Goal: Task Accomplishment & Management: Manage account settings

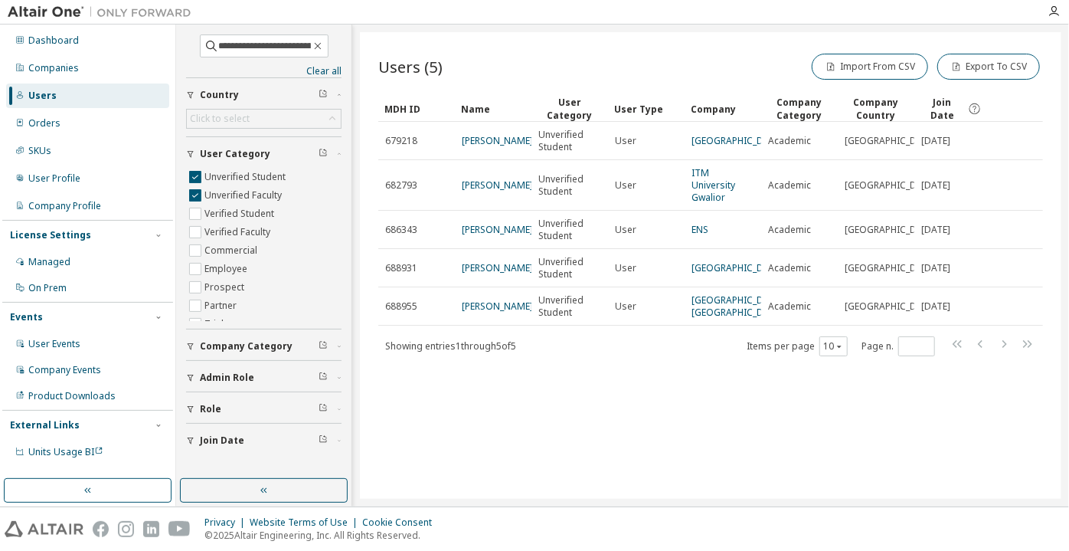
scroll to position [0, 8]
type input "**********"
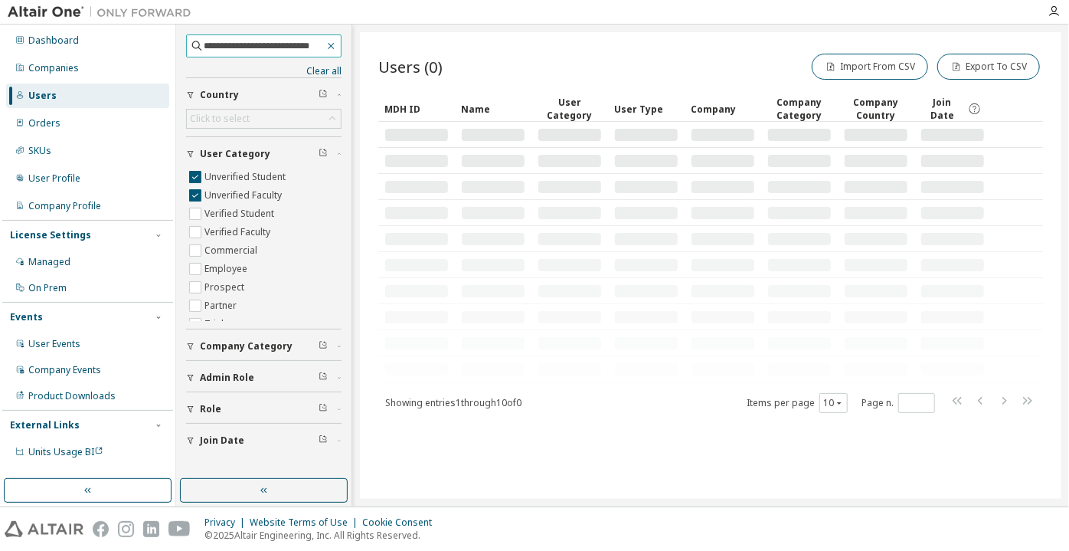
click at [331, 42] on icon "button" at bounding box center [330, 46] width 11 height 12
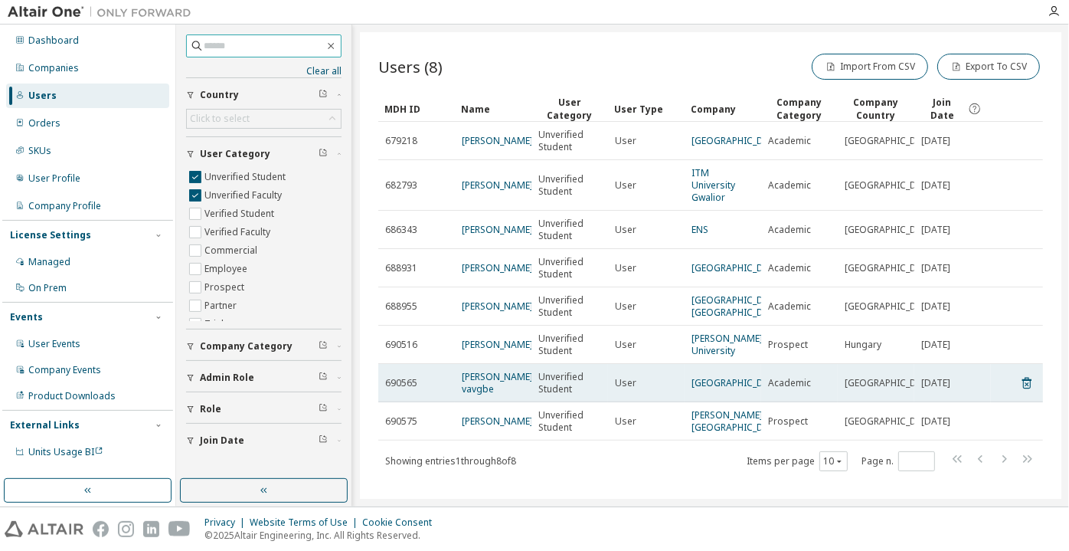
scroll to position [36, 0]
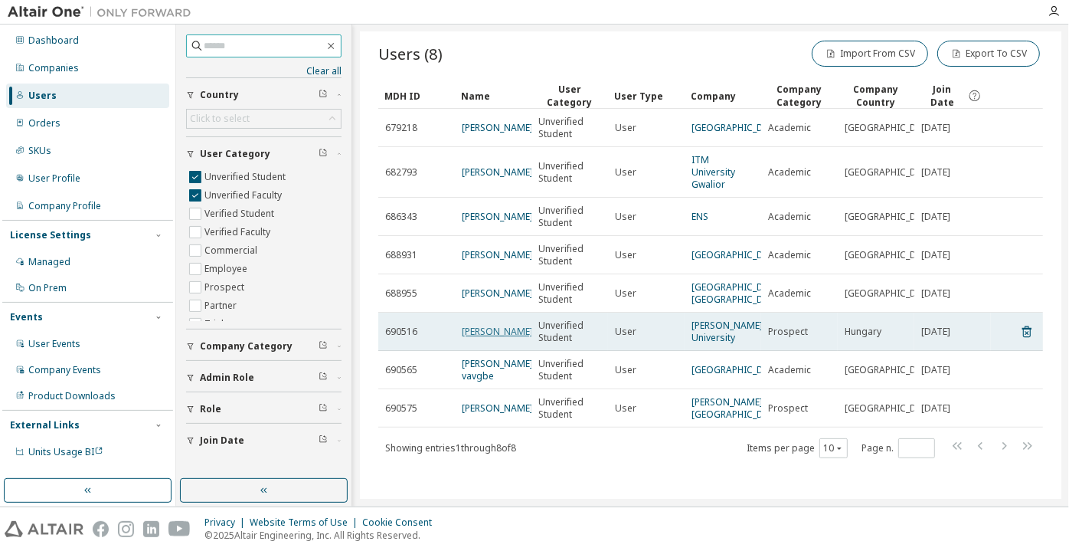
click at [506, 328] on link "[PERSON_NAME]" at bounding box center [497, 331] width 71 height 13
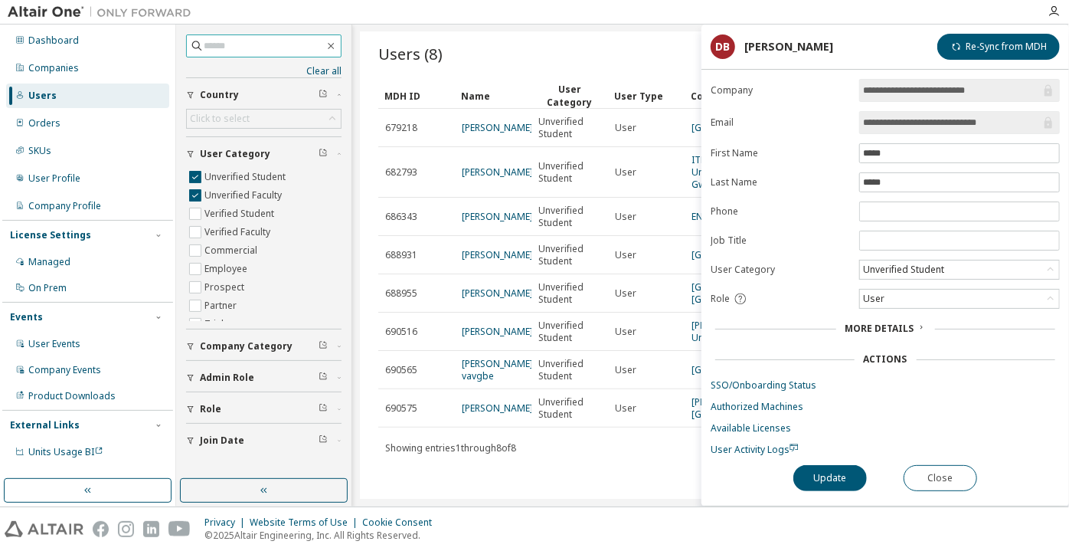
drag, startPoint x: 1011, startPoint y: 119, endPoint x: 897, endPoint y: 123, distance: 114.1
click at [897, 123] on input "**********" at bounding box center [952, 122] width 178 height 15
click at [933, 481] on button "Close" at bounding box center [940, 478] width 74 height 26
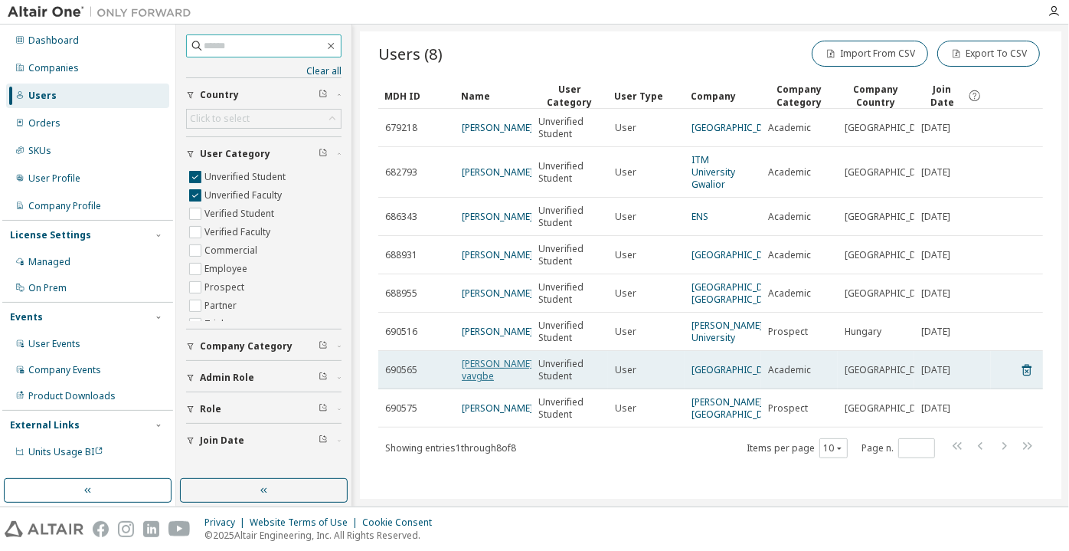
click at [467, 365] on link "[PERSON_NAME] vavgbe" at bounding box center [497, 369] width 71 height 25
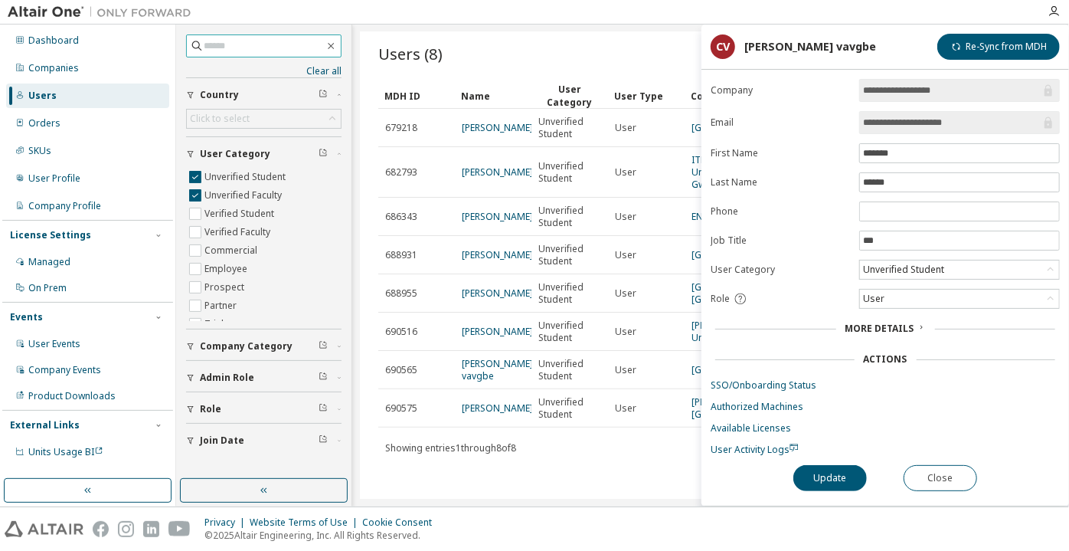
drag, startPoint x: 972, startPoint y: 126, endPoint x: 920, endPoint y: 127, distance: 51.3
click at [920, 127] on input "**********" at bounding box center [952, 122] width 178 height 15
click at [931, 469] on button "Close" at bounding box center [940, 478] width 74 height 26
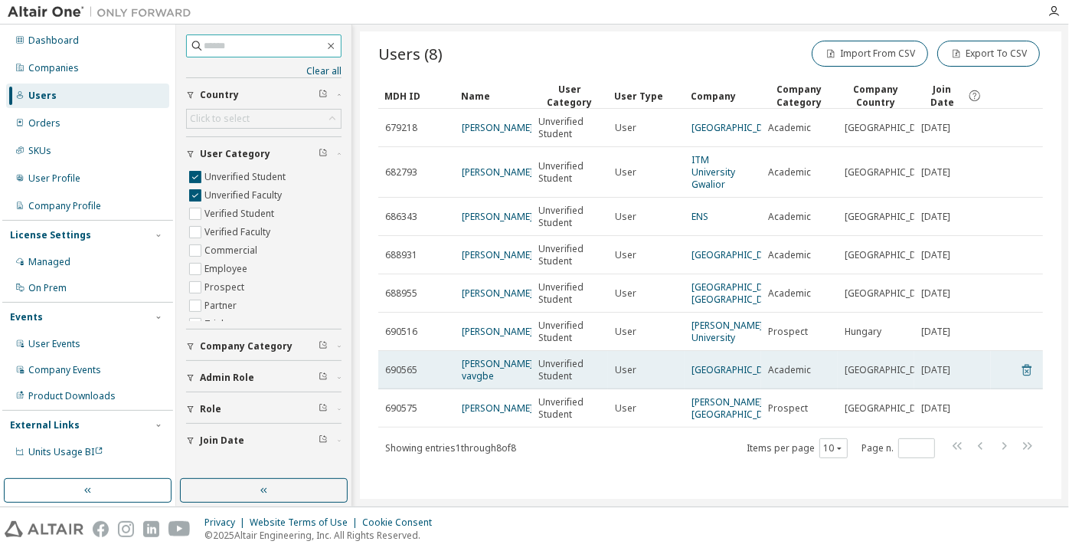
click at [1021, 371] on icon at bounding box center [1027, 370] width 14 height 18
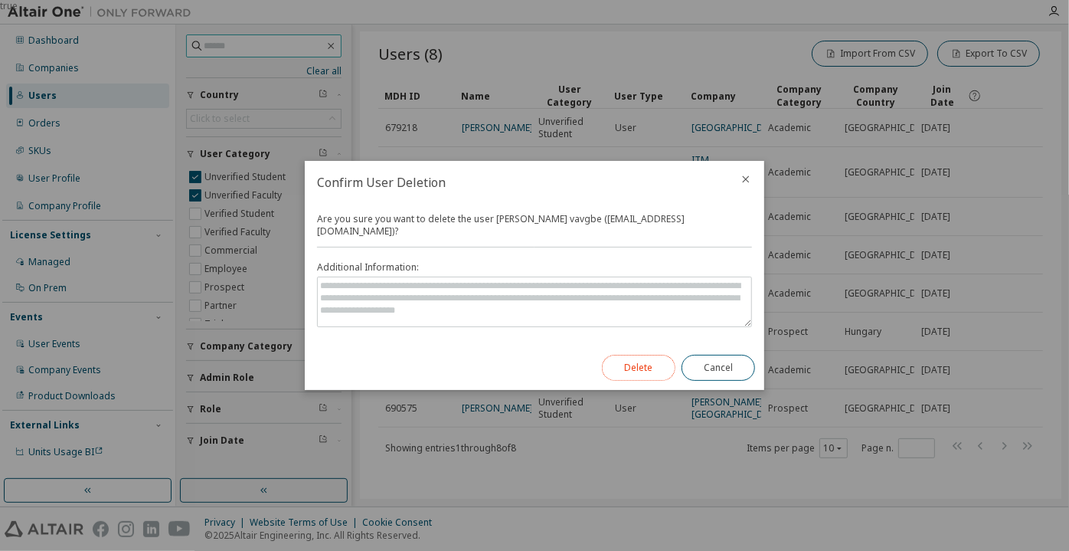
click at [634, 358] on button "Delete" at bounding box center [639, 368] width 74 height 26
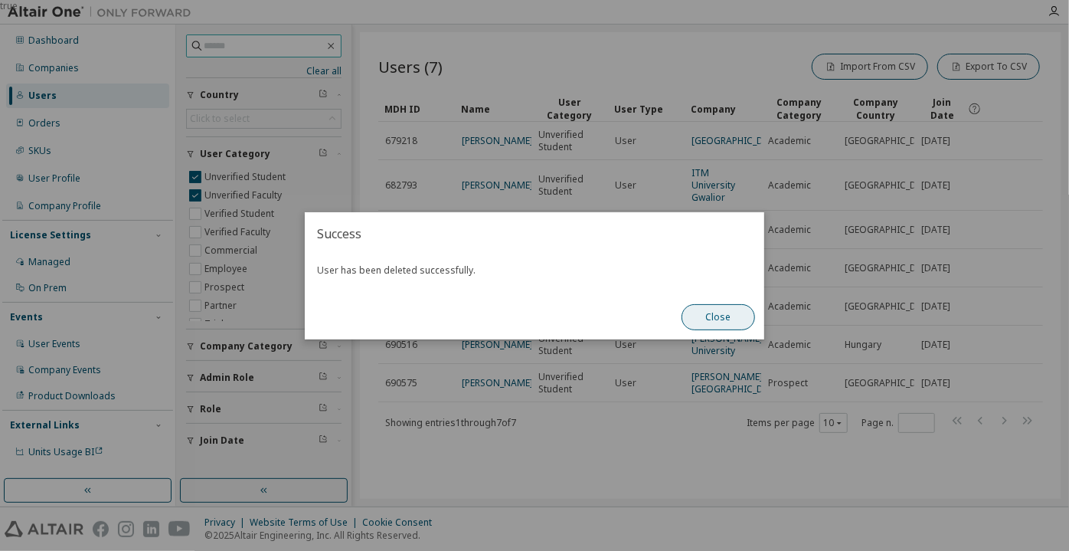
click at [728, 329] on div "Close" at bounding box center [718, 317] width 92 height 44
click at [721, 318] on button "Close" at bounding box center [718, 317] width 74 height 26
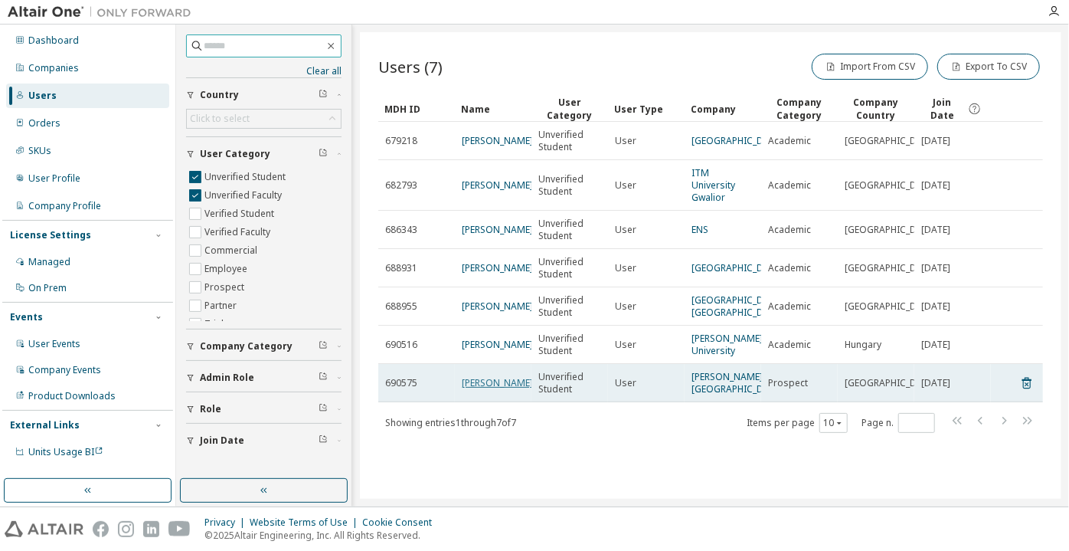
click at [472, 389] on link "[PERSON_NAME]" at bounding box center [497, 382] width 71 height 13
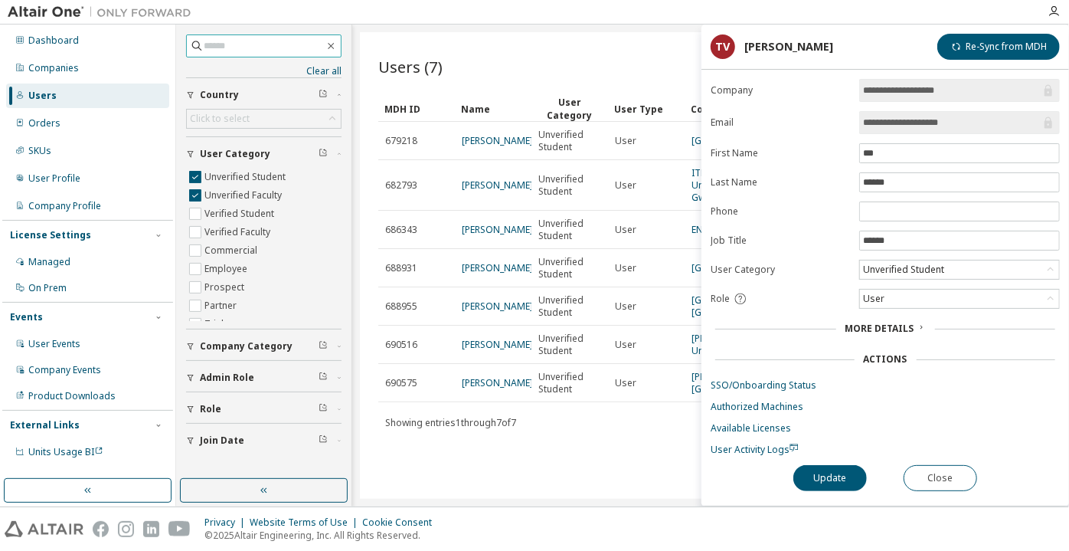
drag, startPoint x: 979, startPoint y: 113, endPoint x: 919, endPoint y: 116, distance: 59.8
click at [919, 116] on span "**********" at bounding box center [959, 122] width 201 height 23
click at [929, 469] on button "Close" at bounding box center [940, 478] width 74 height 26
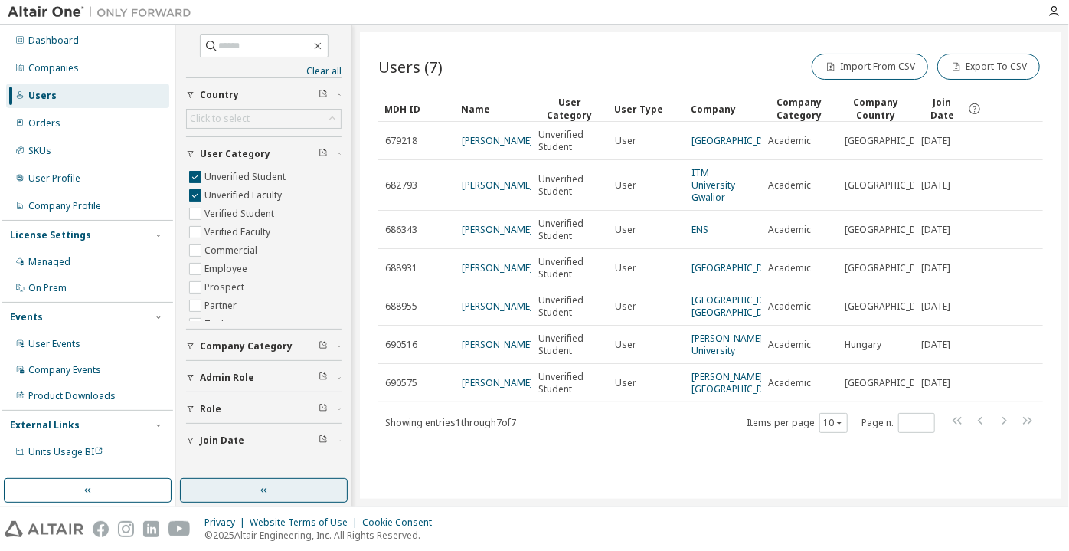
click at [292, 483] on button "button" at bounding box center [264, 490] width 168 height 25
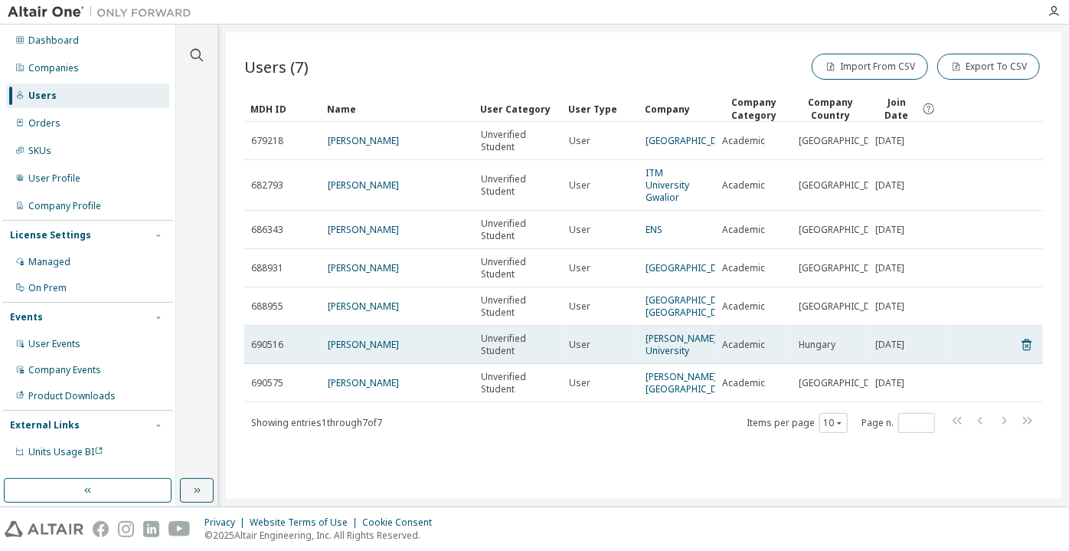
click at [347, 351] on td "[PERSON_NAME]" at bounding box center [397, 344] width 153 height 38
click at [347, 351] on link "[PERSON_NAME]" at bounding box center [363, 344] width 71 height 13
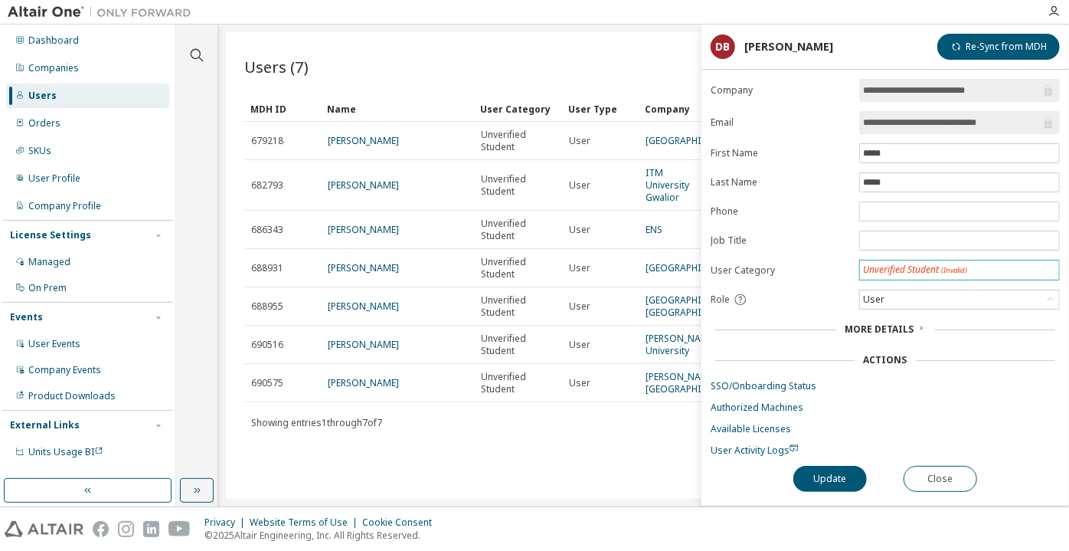
click at [920, 268] on div "Unverified Student (Invalid)" at bounding box center [915, 270] width 109 height 18
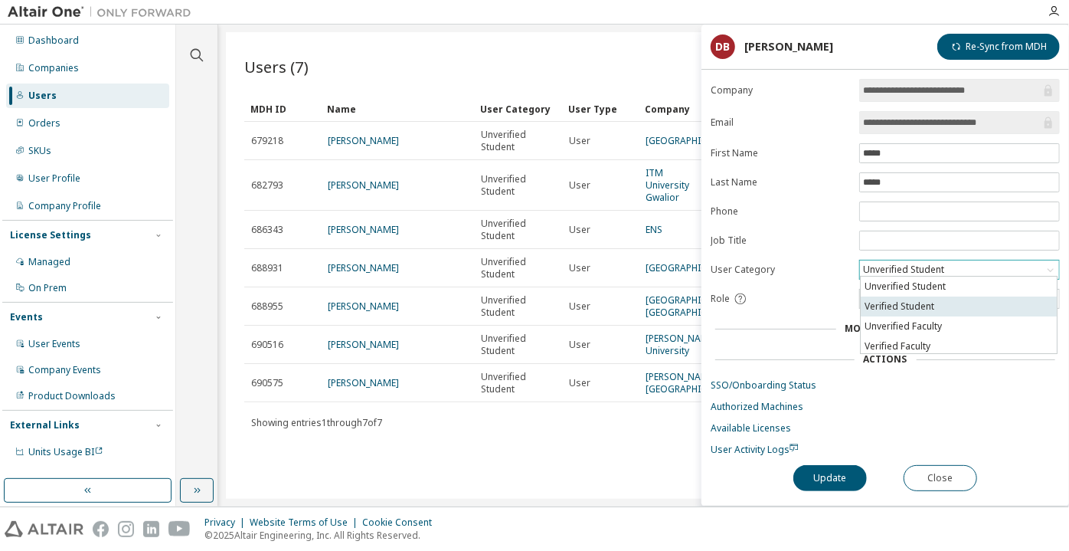
click at [923, 302] on li "Verified Student" at bounding box center [959, 306] width 196 height 20
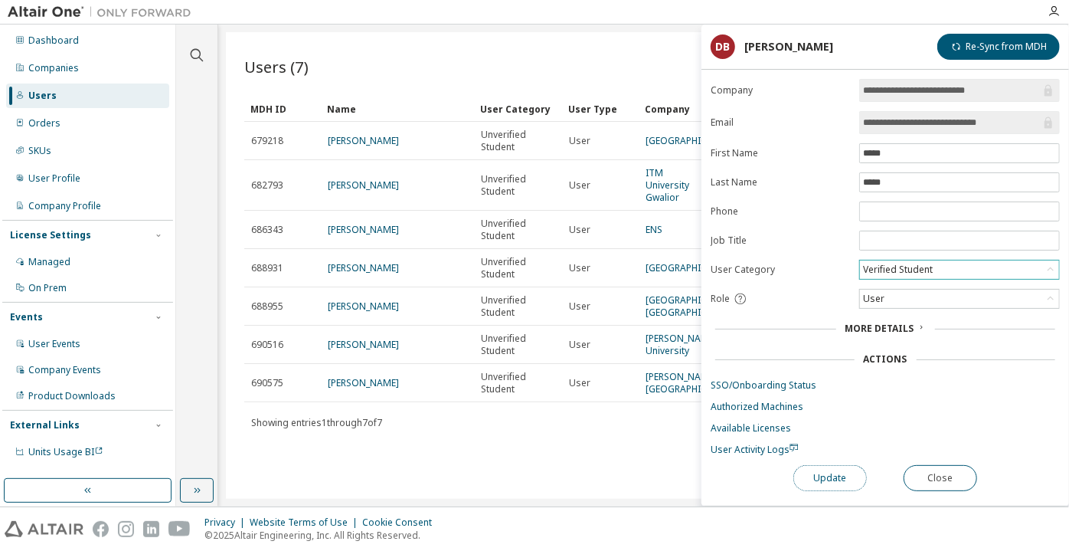
click at [810, 485] on button "Update" at bounding box center [830, 478] width 74 height 26
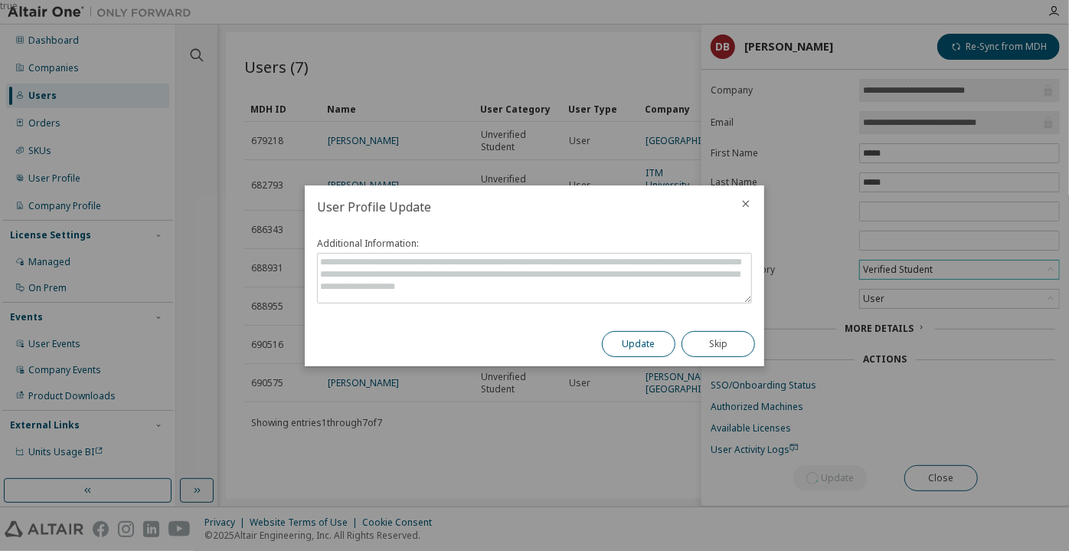
click at [613, 348] on button "Update" at bounding box center [639, 344] width 74 height 26
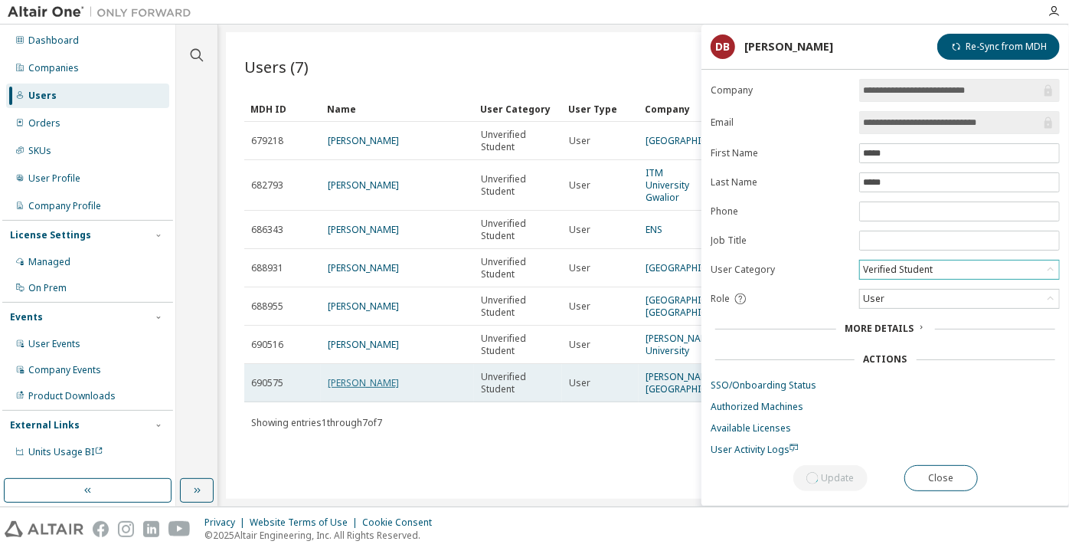
click at [328, 389] on link "[PERSON_NAME]" at bounding box center [363, 382] width 71 height 13
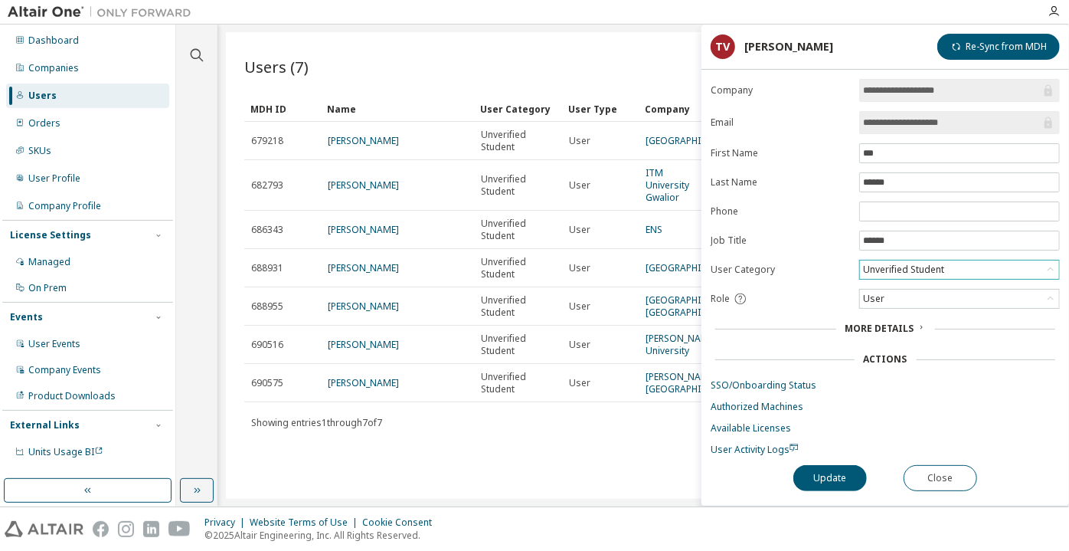
click at [914, 266] on div "Unverified Student" at bounding box center [904, 269] width 86 height 17
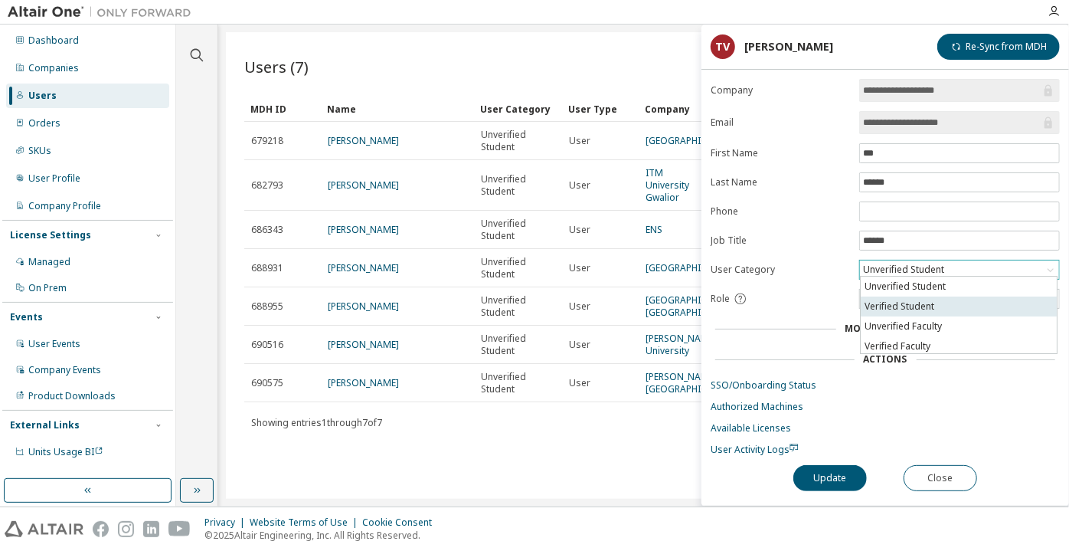
click at [911, 301] on li "Verified Student" at bounding box center [959, 306] width 196 height 20
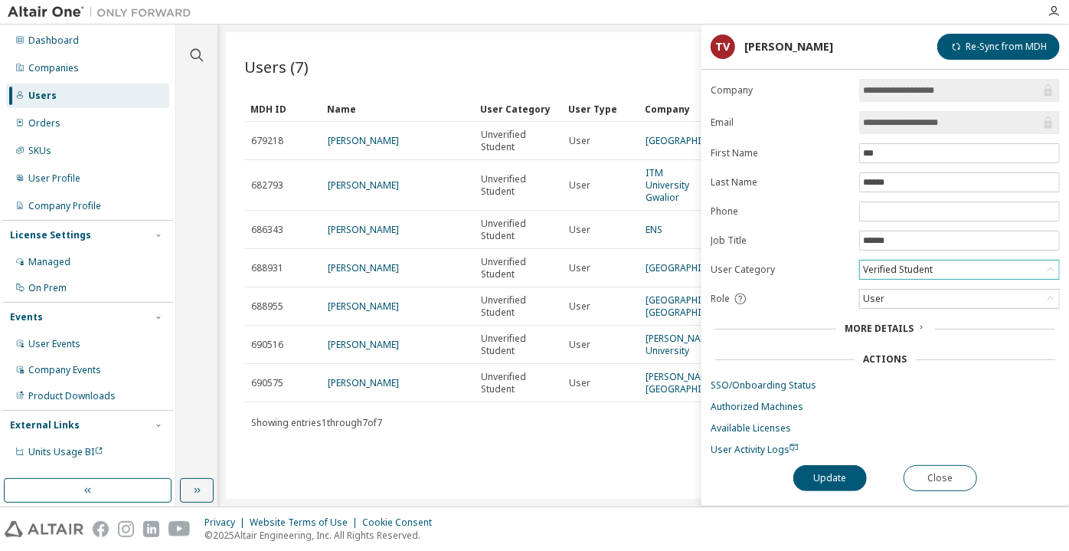
click at [812, 487] on div "**********" at bounding box center [885, 292] width 368 height 426
click at [815, 474] on button "Update" at bounding box center [830, 478] width 74 height 26
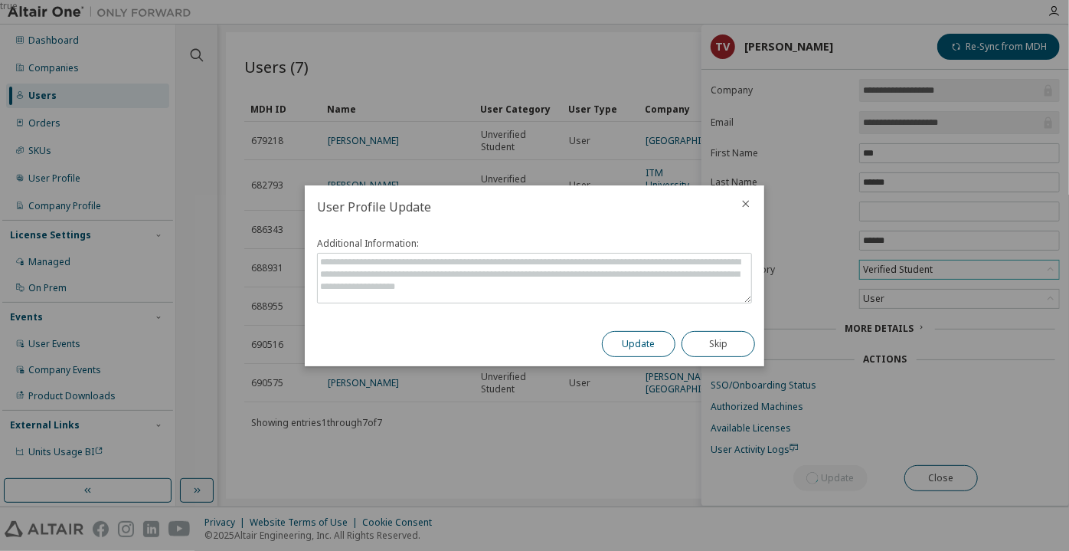
click at [668, 346] on button "Update" at bounding box center [639, 344] width 74 height 26
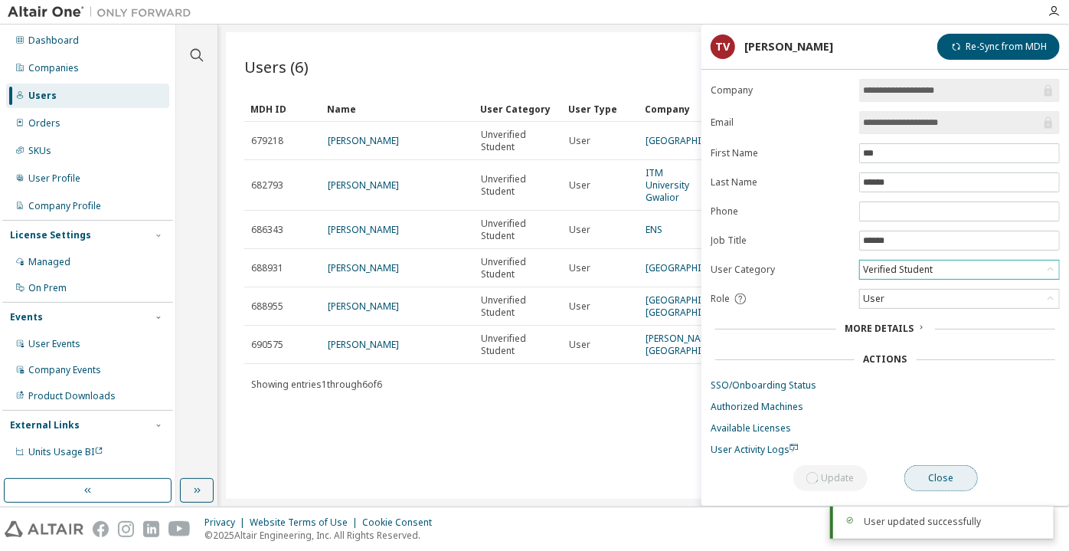
click at [925, 471] on button "Close" at bounding box center [941, 478] width 74 height 26
